Goal: Task Accomplishment & Management: Check status

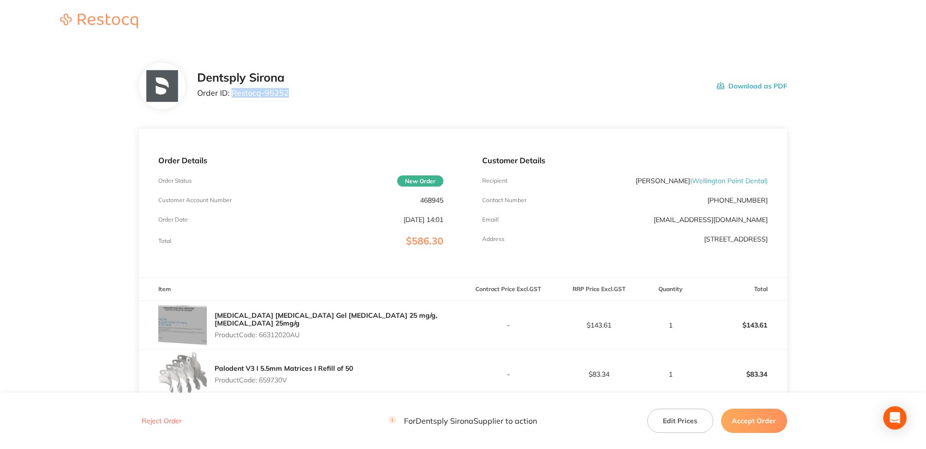
drag, startPoint x: 267, startPoint y: 101, endPoint x: 233, endPoint y: 99, distance: 33.5
click at [233, 99] on div "Dentsply Sirona Order ID: Restocq- 95252 Download as PDF" at bounding box center [492, 86] width 590 height 30
copy p "Restocq- 95252"
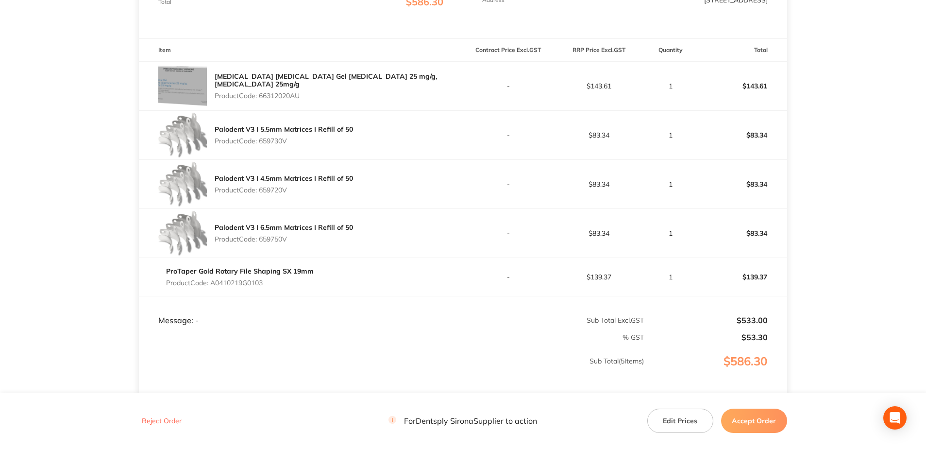
scroll to position [243, 0]
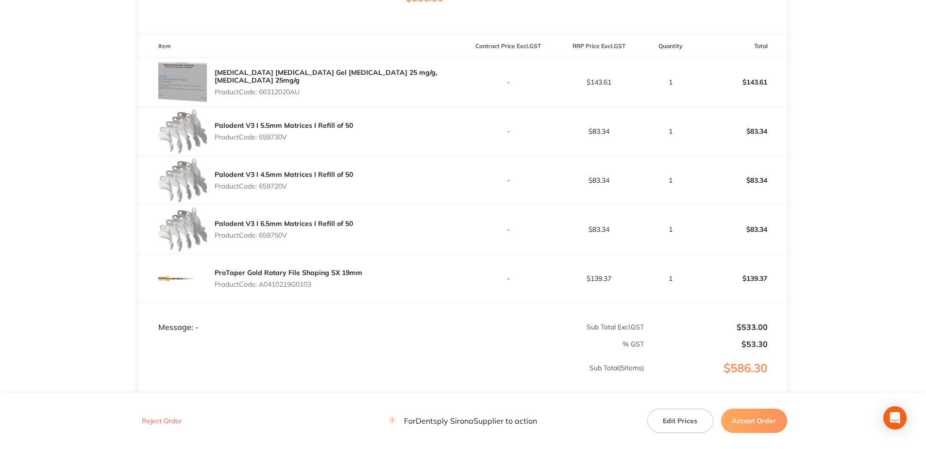
drag, startPoint x: 305, startPoint y: 90, endPoint x: 262, endPoint y: 90, distance: 42.7
click at [262, 90] on p "Product Code: 66312020AU" at bounding box center [339, 92] width 248 height 8
copy p "66312020AU"
drag, startPoint x: 277, startPoint y: 139, endPoint x: 261, endPoint y: 140, distance: 15.5
click at [261, 140] on p "Product Code: 659730V" at bounding box center [284, 137] width 138 height 8
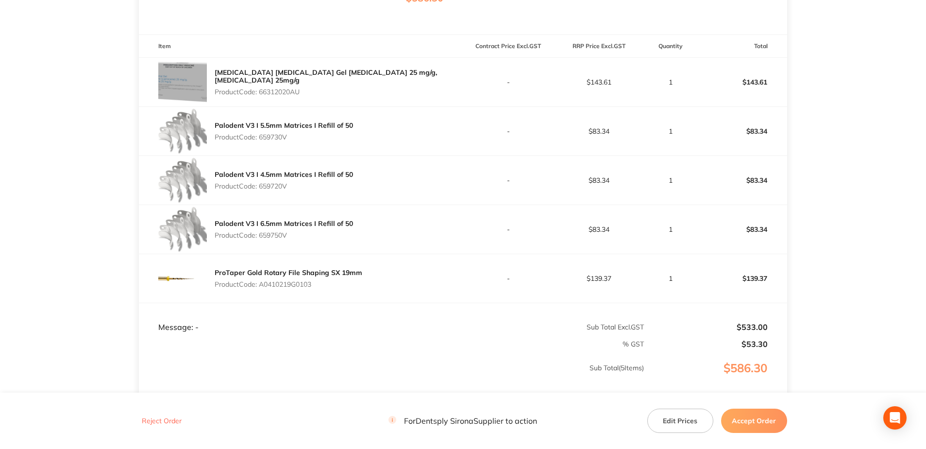
copy p "659730V"
drag, startPoint x: 295, startPoint y: 184, endPoint x: 259, endPoint y: 191, distance: 37.1
click at [259, 191] on div "Palodent V3 I 4.5mm Matrices I Refill of 50 Product Code: 659720V" at bounding box center [284, 180] width 138 height 27
copy p "659720V"
drag, startPoint x: 323, startPoint y: 289, endPoint x: 262, endPoint y: 286, distance: 61.7
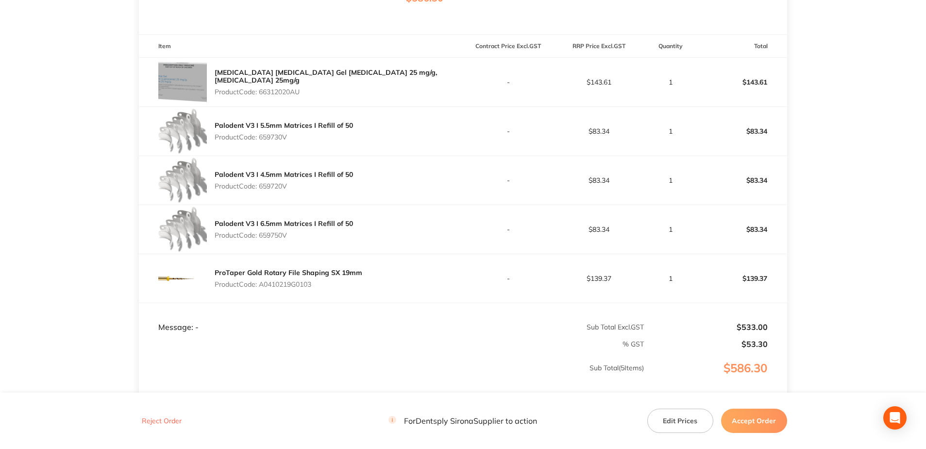
click at [262, 286] on div "ProTaper Gold Rotary File Shaping SX 19mm Product Code: A0410219G0103" at bounding box center [289, 278] width 148 height 27
copy p "A0410219G0103"
click at [733, 421] on button "Accept Order" at bounding box center [754, 420] width 66 height 24
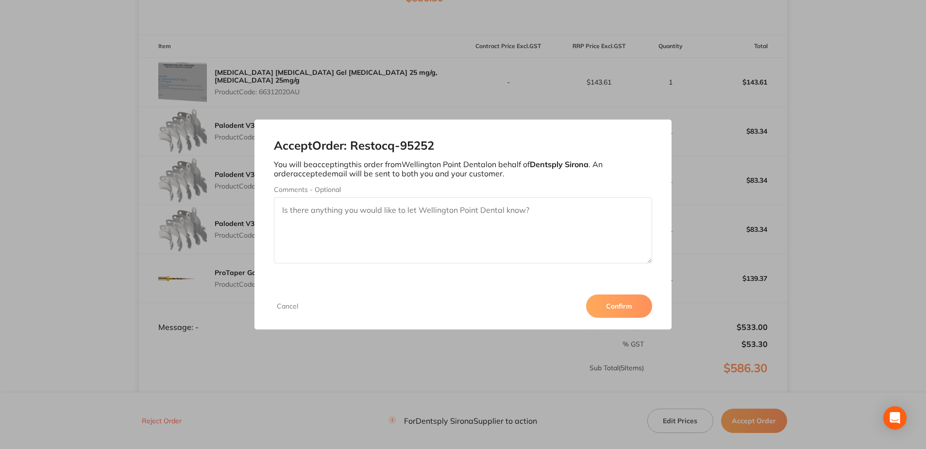
click at [601, 306] on button "Confirm" at bounding box center [619, 305] width 66 height 23
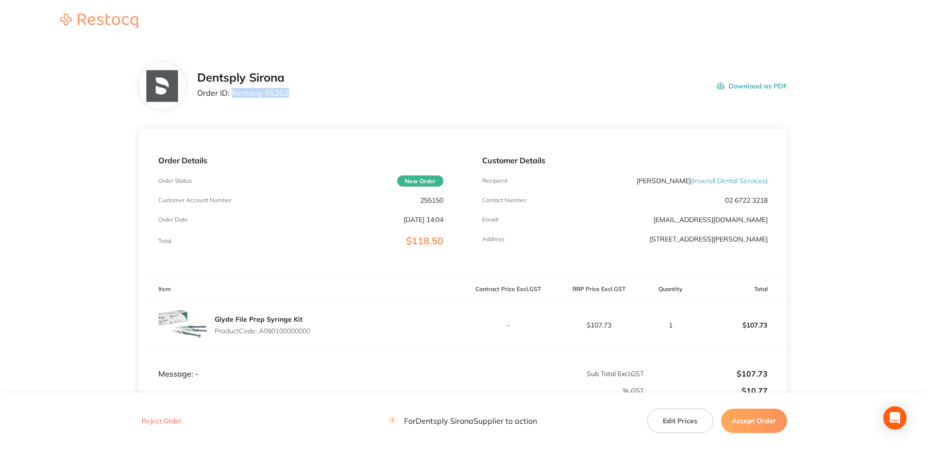
drag, startPoint x: 277, startPoint y: 98, endPoint x: 233, endPoint y: 96, distance: 44.2
click at [233, 96] on div "Dentsply Sirona Order ID: Restocq- 95262 Download as PDF" at bounding box center [492, 86] width 590 height 30
copy p "Restocq- 95262"
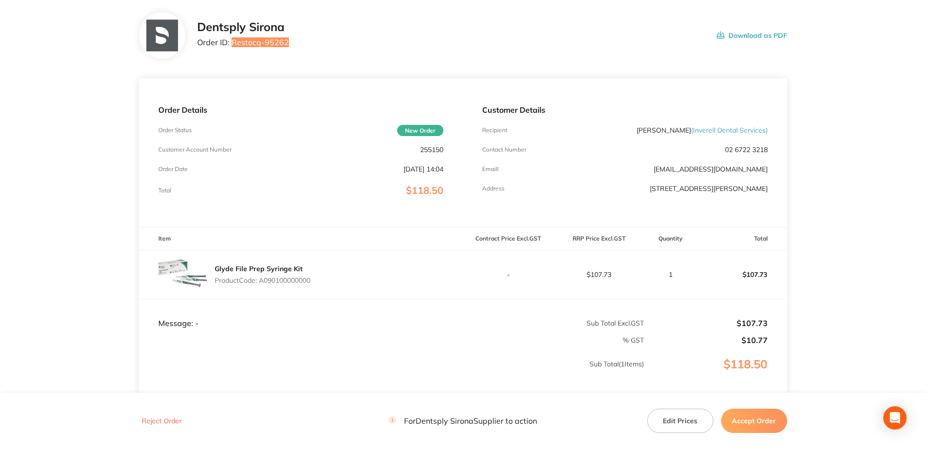
scroll to position [127, 0]
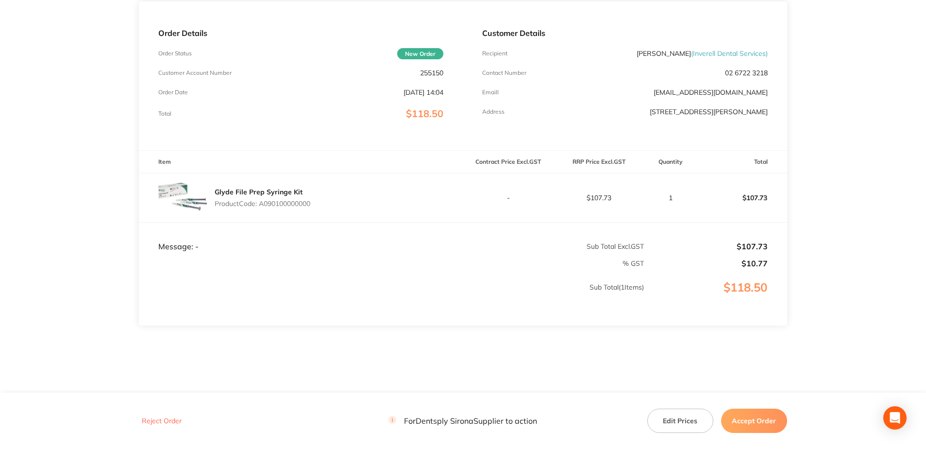
drag, startPoint x: 267, startPoint y: 201, endPoint x: 212, endPoint y: 199, distance: 55.4
click at [212, 199] on div "Glyde File Prep Syringe Kit Product Code: A090100000000" at bounding box center [301, 197] width 324 height 49
copy p "A090100000000"
click at [692, 322] on button "Accept Order" at bounding box center [754, 420] width 66 height 24
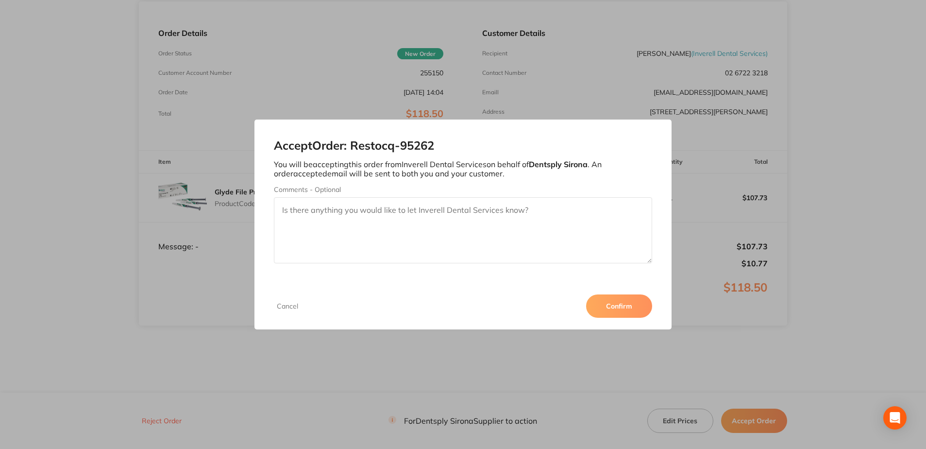
click at [625, 309] on button "Confirm" at bounding box center [619, 305] width 66 height 23
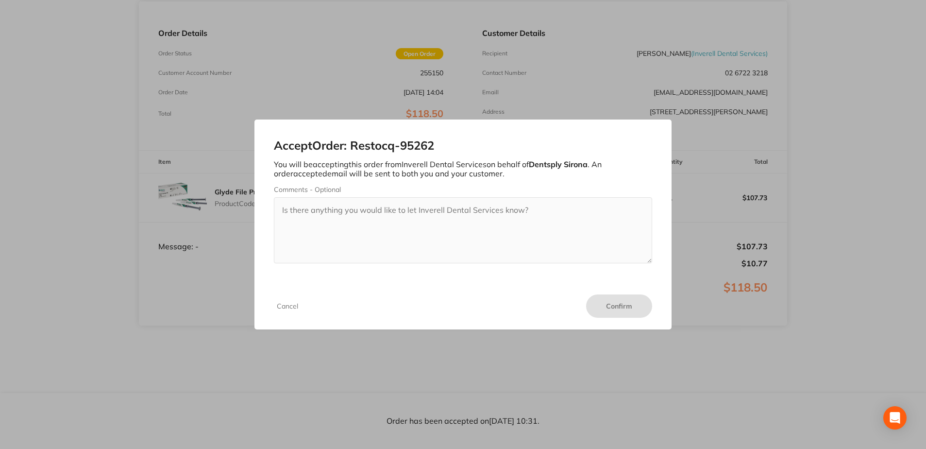
scroll to position [127, 0]
